Goal: Task Accomplishment & Management: Use online tool/utility

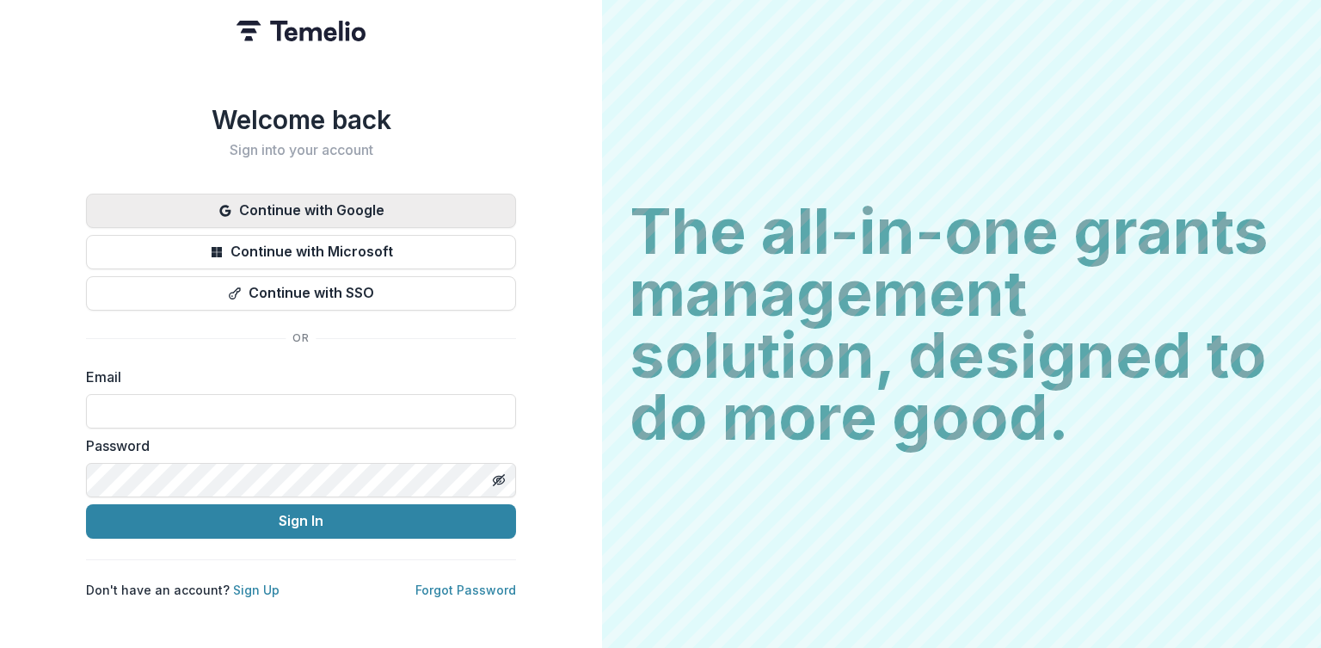
click at [282, 200] on button "Continue with Google" at bounding box center [301, 210] width 430 height 34
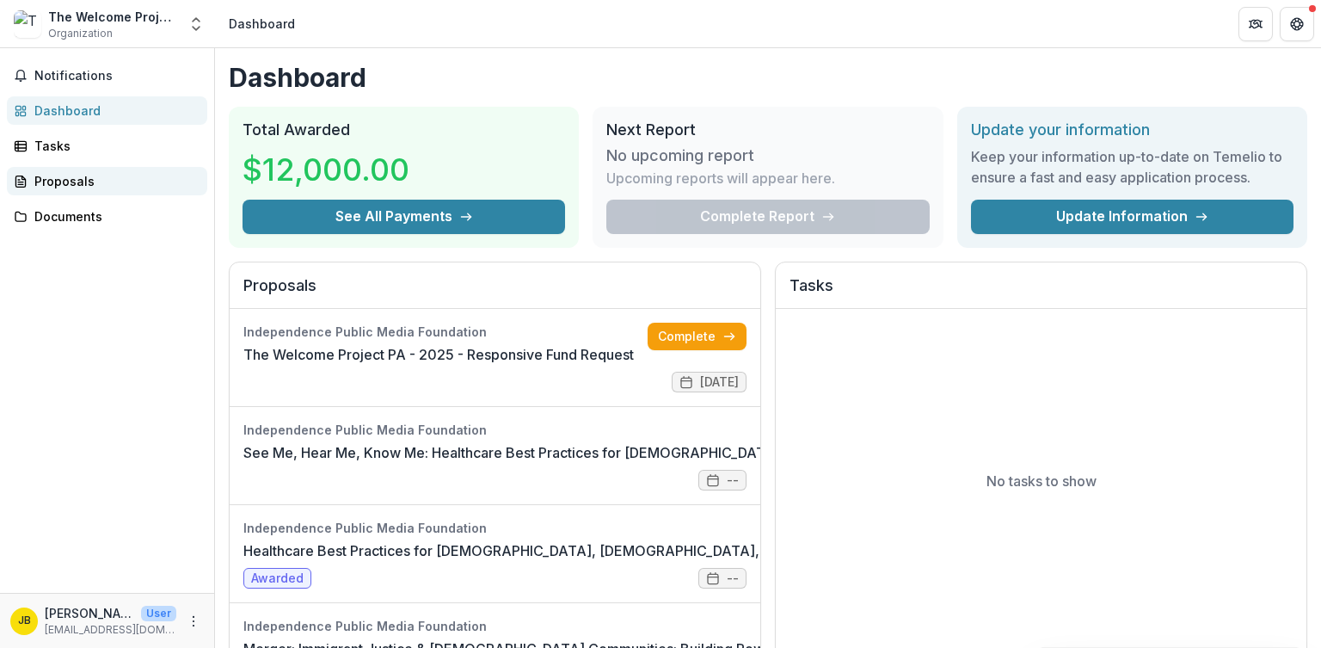
click at [57, 175] on div "Proposals" at bounding box center [113, 181] width 159 height 18
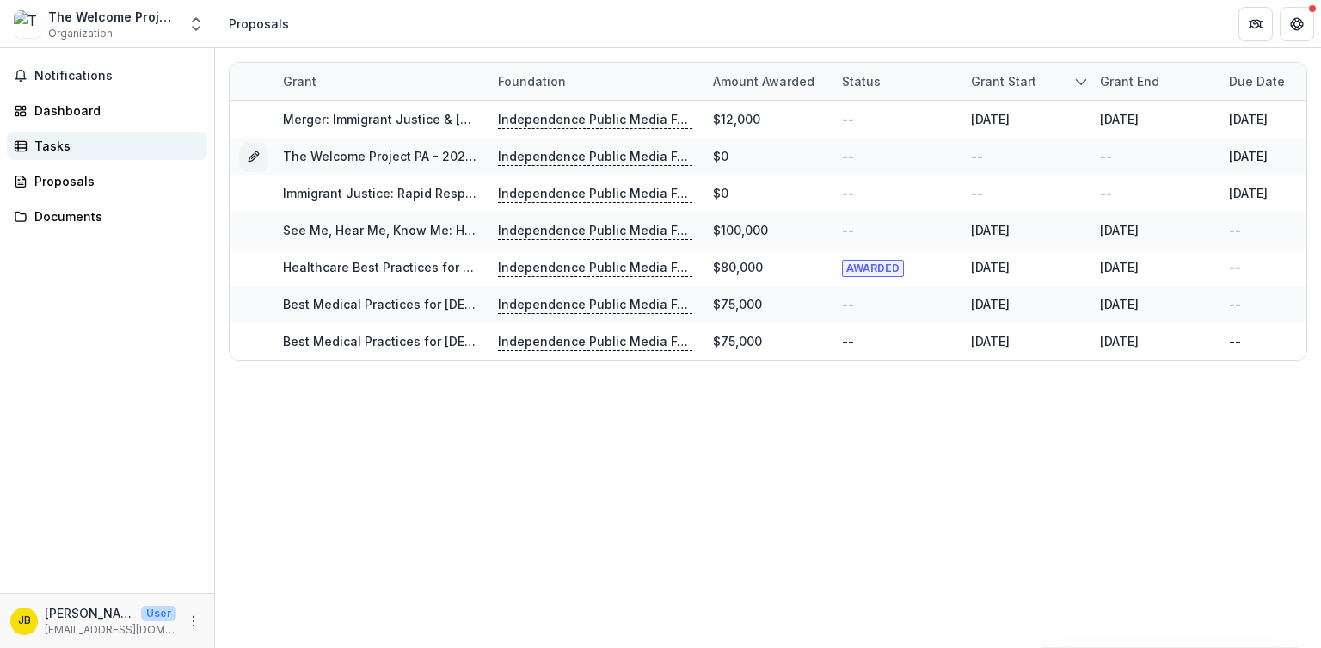
click at [52, 146] on div "Tasks" at bounding box center [113, 146] width 159 height 18
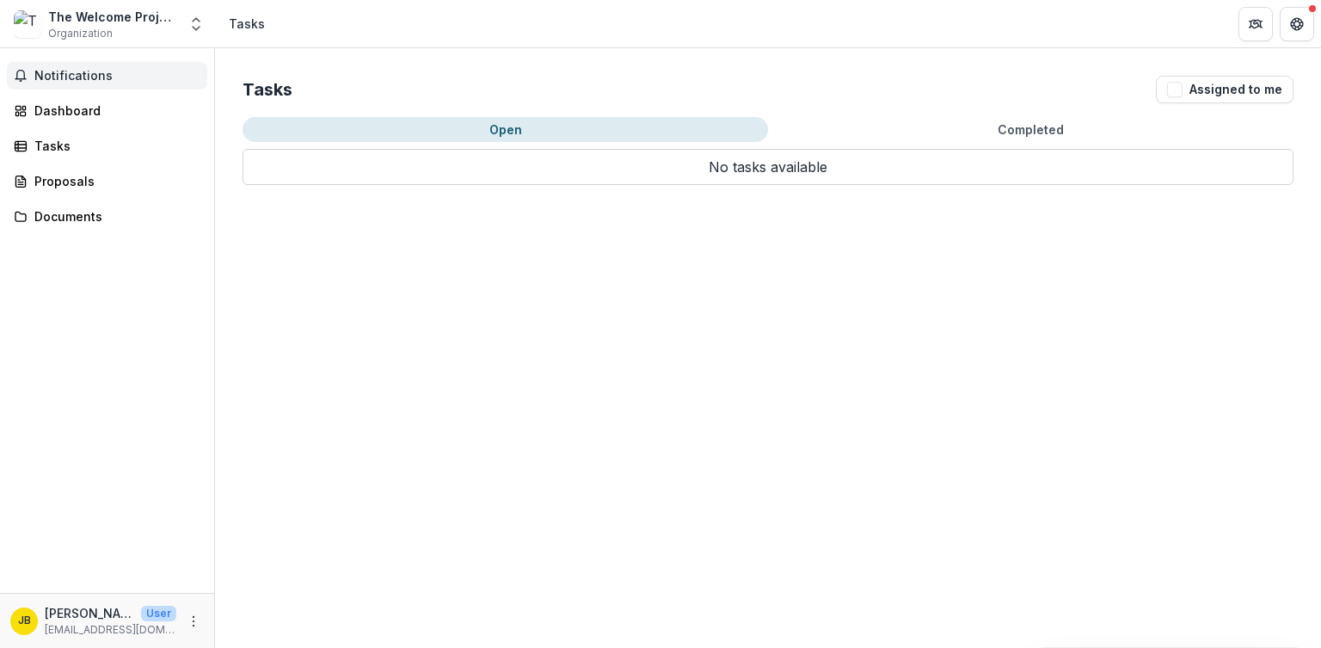
click at [74, 71] on span "Notifications" at bounding box center [117, 76] width 166 height 15
click at [1296, 15] on button "Get Help" at bounding box center [1297, 24] width 34 height 34
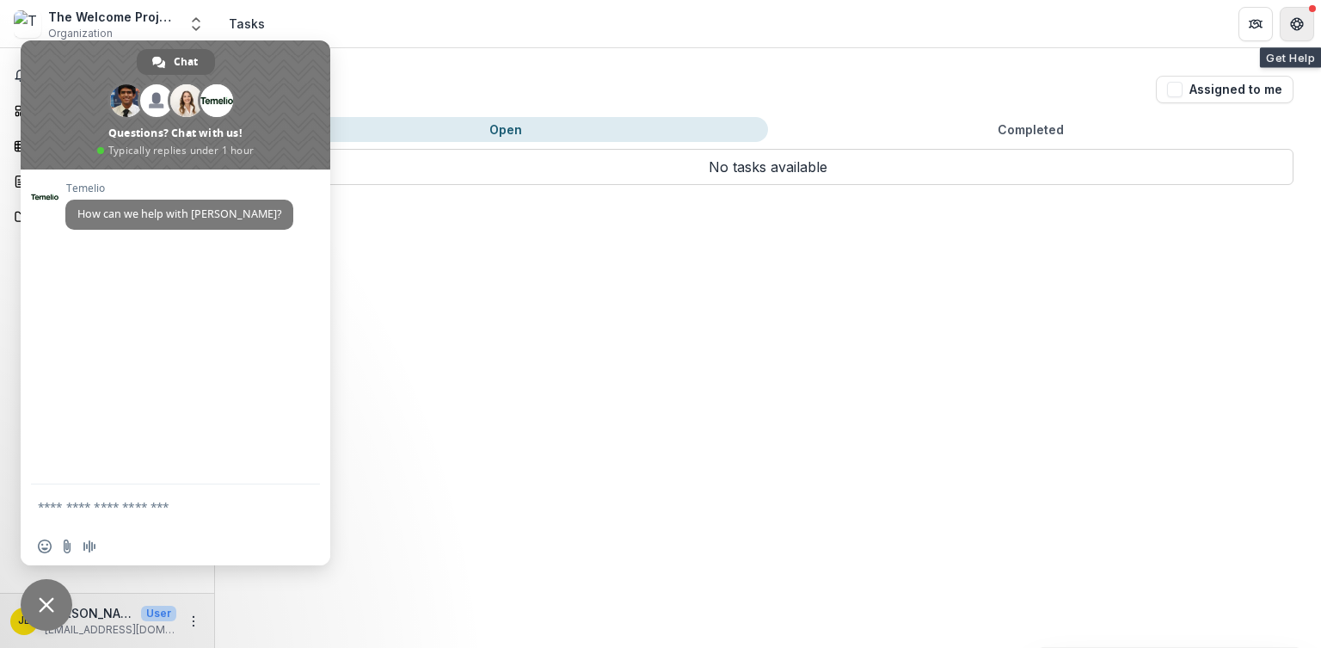
click at [1296, 15] on button "Get Help" at bounding box center [1297, 24] width 34 height 34
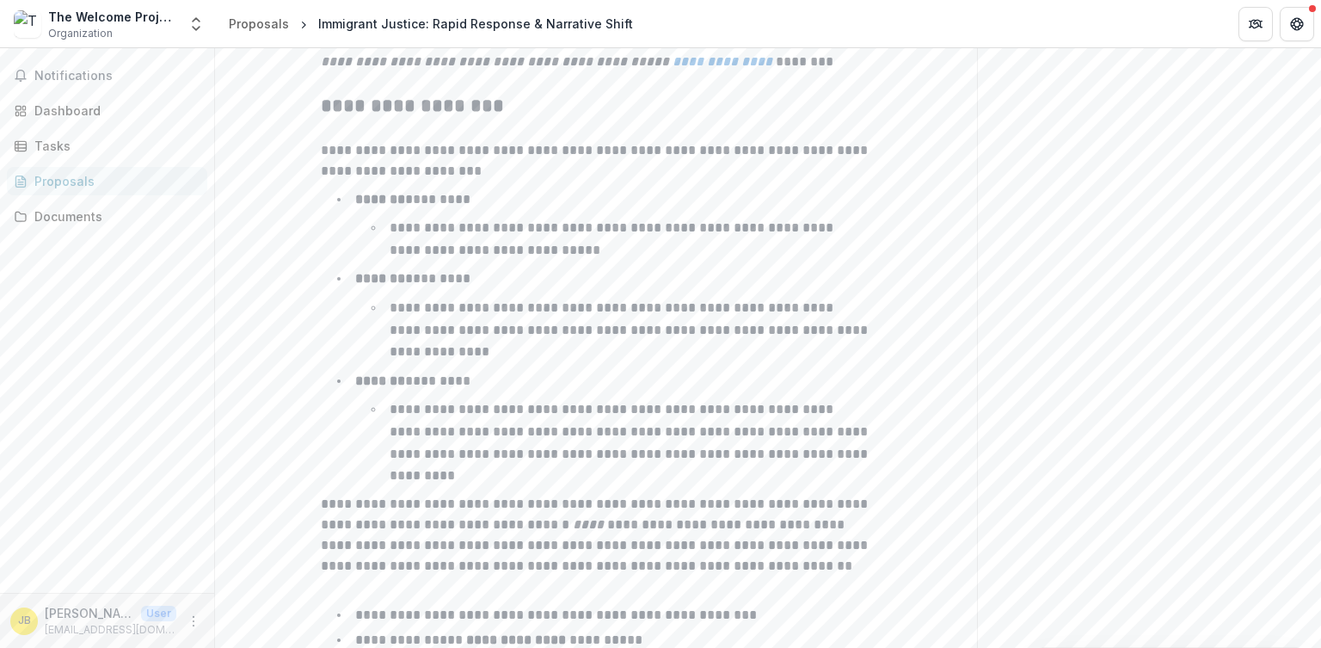
scroll to position [2814, 0]
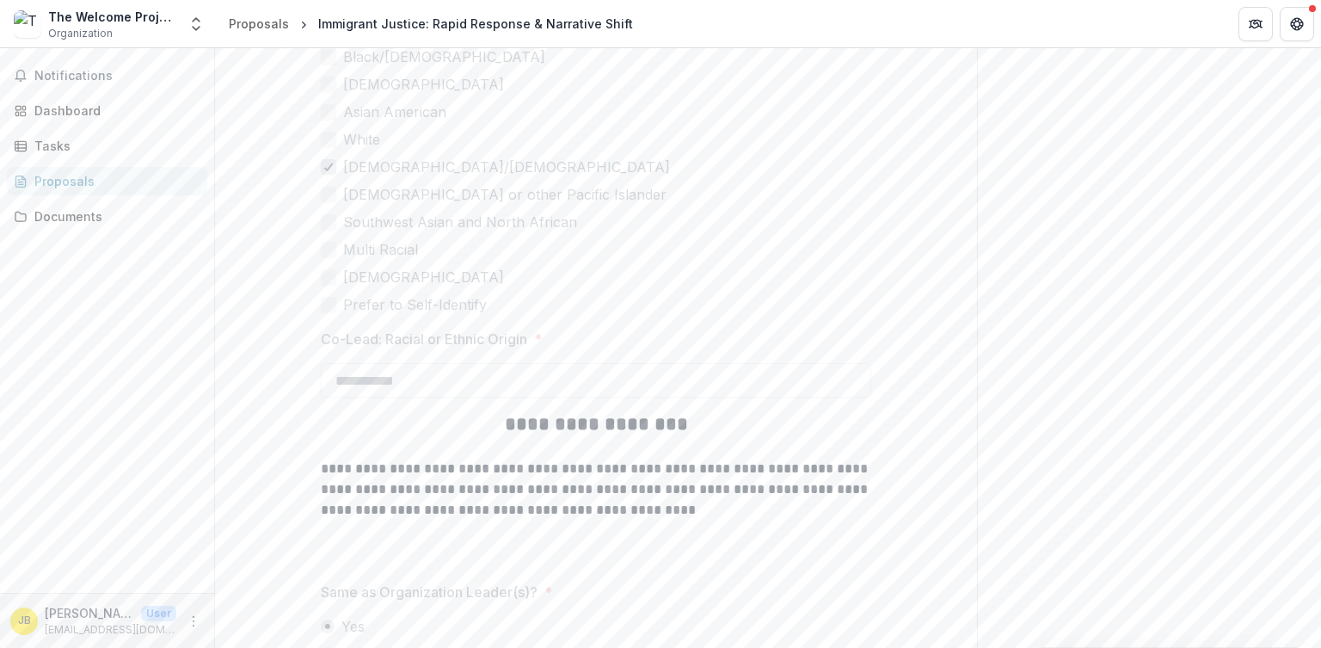
scroll to position [4740, 0]
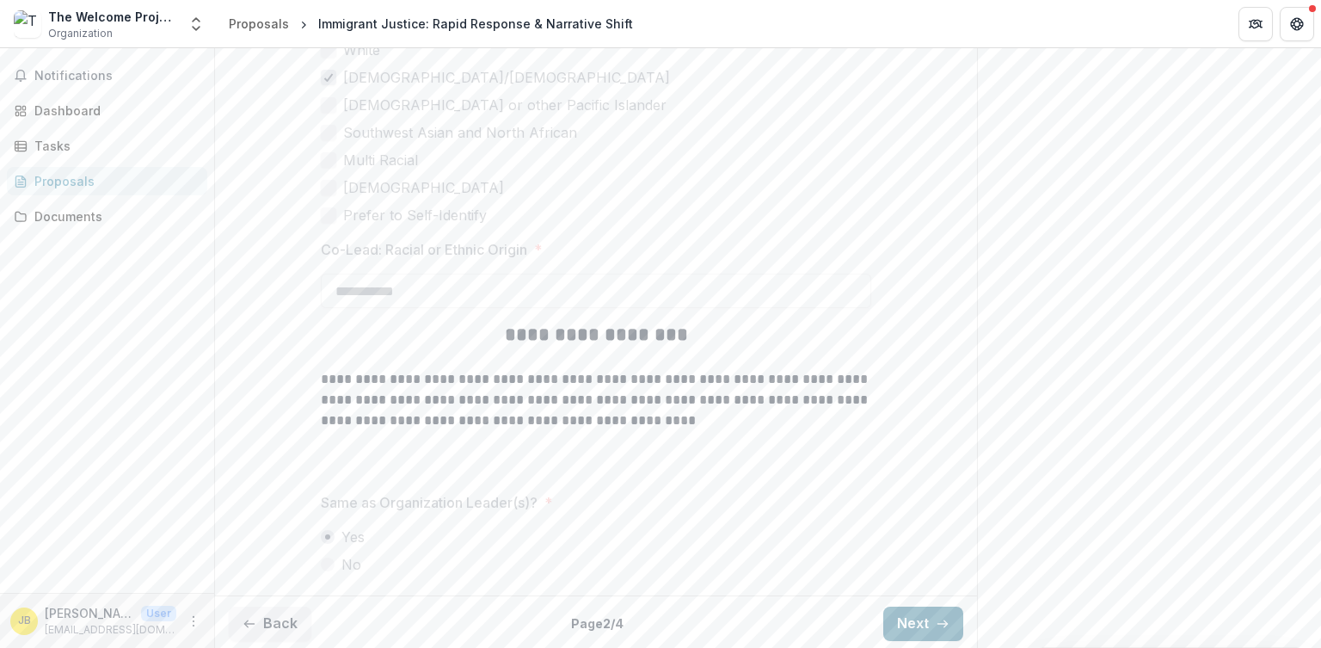
click at [918, 620] on button "Next" at bounding box center [923, 623] width 80 height 34
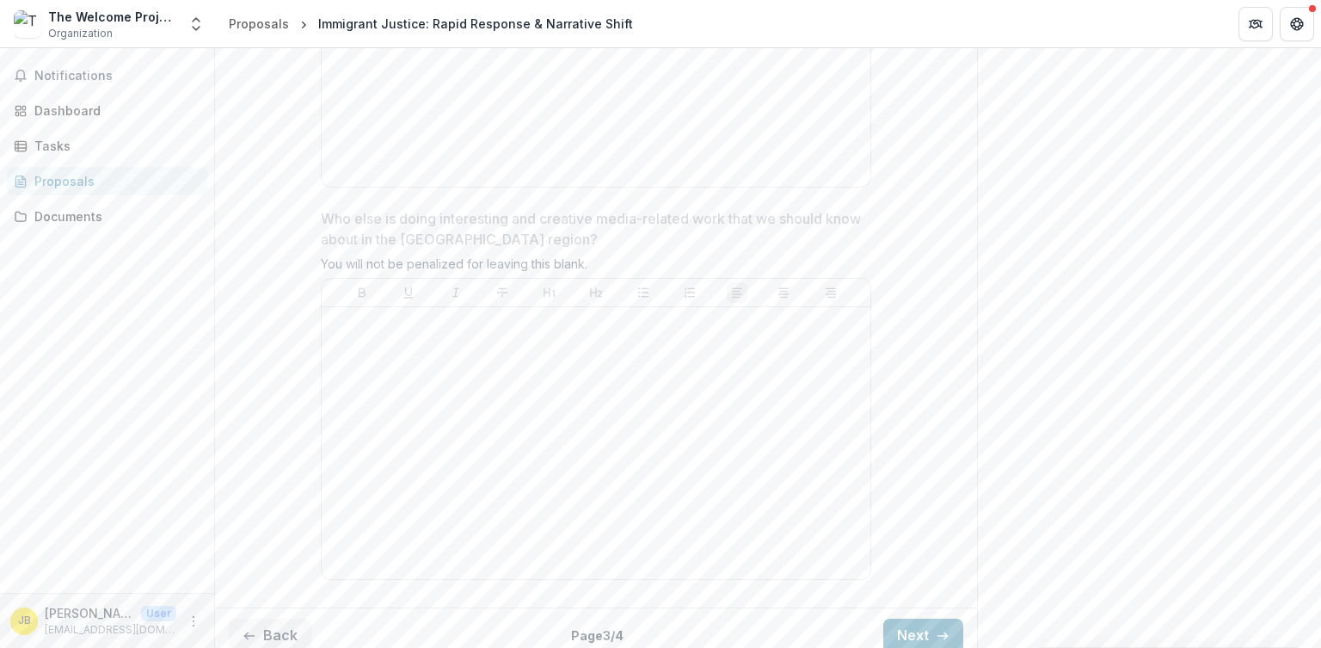
scroll to position [4858, 0]
click at [946, 628] on button "Next" at bounding box center [923, 634] width 80 height 34
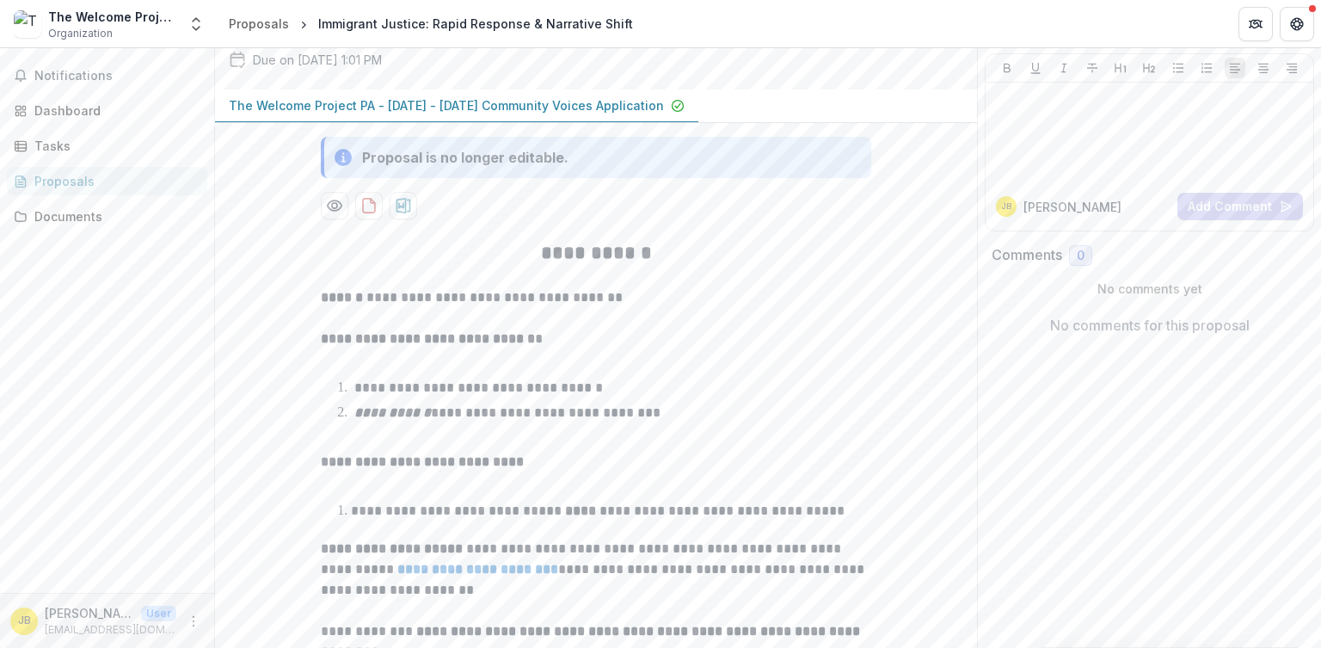
scroll to position [0, 0]
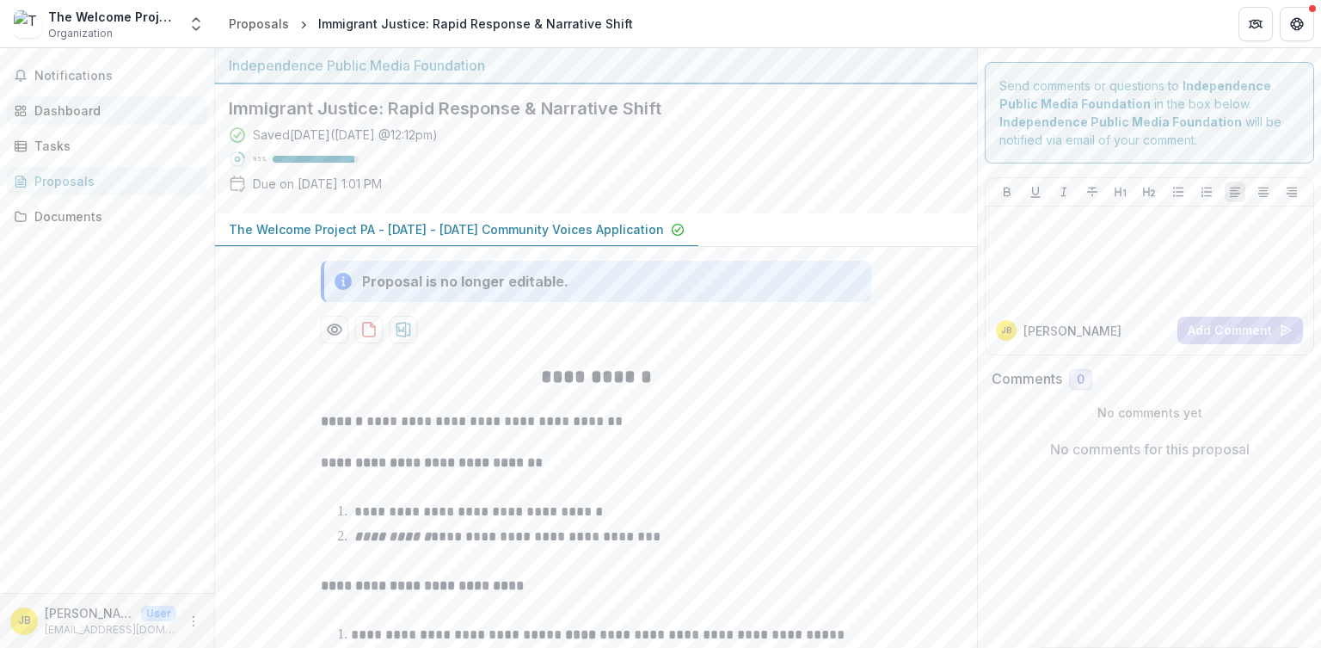
click at [68, 118] on div "Dashboard" at bounding box center [113, 110] width 159 height 18
